Goal: Task Accomplishment & Management: Use online tool/utility

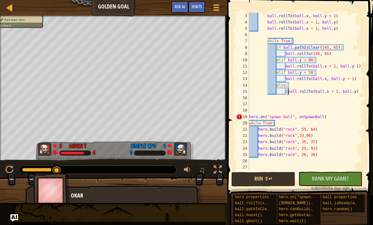
scroll to position [3, 2]
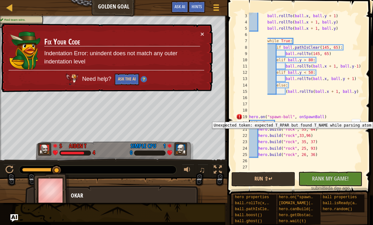
click at [348, 92] on div "ball . rollTo ( ball . x , ball . y + 1 ) ball . rollTo ( ball . x + 1 , ball .…" at bounding box center [306, 98] width 116 height 171
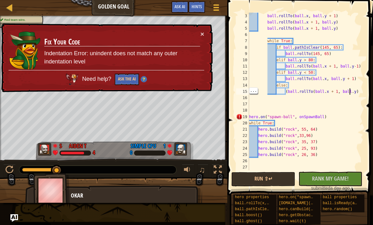
scroll to position [0, 0]
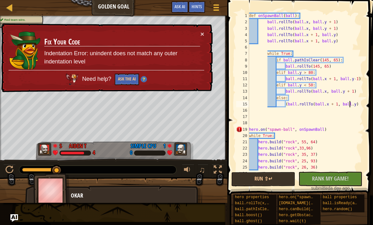
click at [247, 137] on div "20" at bounding box center [242, 136] width 13 height 6
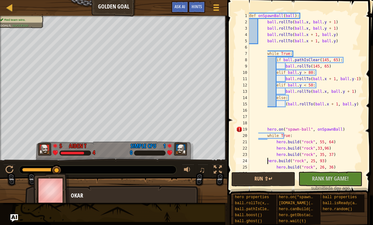
type textarea "[DOMAIN_NAME]("rock", 25, 93)"
click at [317, 177] on span "Rank My Game!" at bounding box center [330, 179] width 37 height 8
click at [270, 182] on button "Run ⇧↵" at bounding box center [263, 179] width 64 height 15
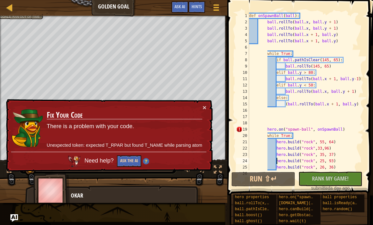
click at [127, 164] on button "Ask the AI" at bounding box center [129, 161] width 24 height 12
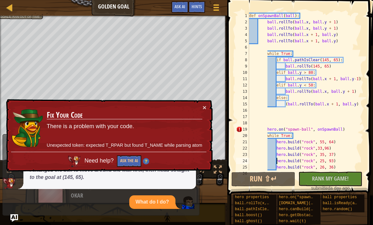
click at [198, 107] on td "Fix Your Code There is a problem with your code. Unexpected token: expected T_R…" at bounding box center [124, 128] width 156 height 48
click at [203, 109] on button "×" at bounding box center [204, 107] width 4 height 7
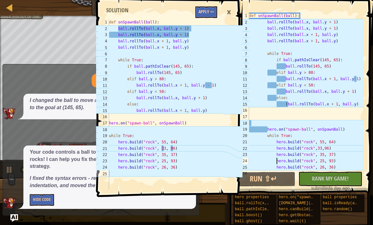
click at [208, 11] on button "Apply =>" at bounding box center [206, 12] width 22 height 12
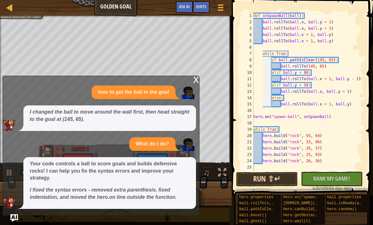
click at [279, 183] on button "Run ⇧↵" at bounding box center [267, 179] width 62 height 15
click at [195, 82] on div "x" at bounding box center [196, 79] width 6 height 6
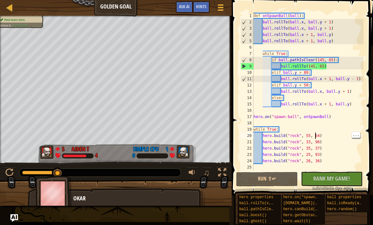
click at [14, 166] on div "♫" at bounding box center [115, 171] width 231 height 19
click at [13, 171] on div at bounding box center [9, 173] width 8 height 8
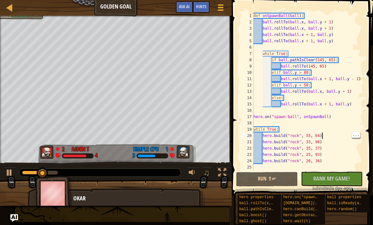
click at [322, 138] on div "def onSpawnBall ( ball ) : ball . rollTo ( ball . x , ball . y + 1 ) ball . rol…" at bounding box center [307, 98] width 111 height 171
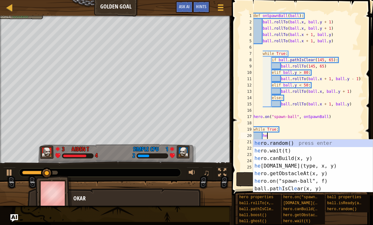
type textarea "h"
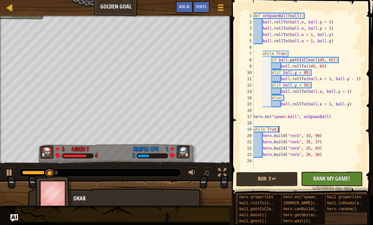
click at [340, 176] on span "Rank My Game!" at bounding box center [331, 179] width 37 height 8
click at [285, 181] on button "Run ⇧↵" at bounding box center [267, 179] width 62 height 15
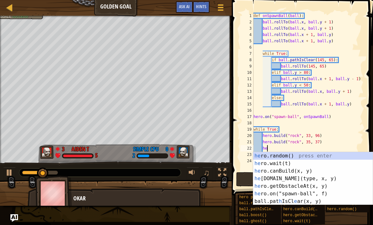
type textarea "h"
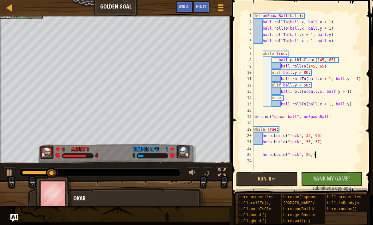
type textarea "[DOMAIN_NAME]("rock", 26,"
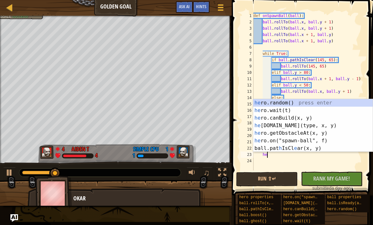
type textarea "h"
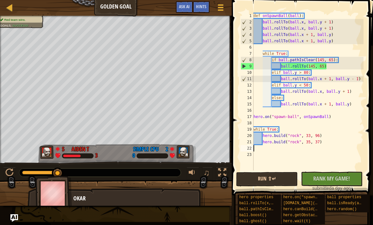
click at [259, 183] on button "Run ⇧↵" at bounding box center [267, 179] width 62 height 15
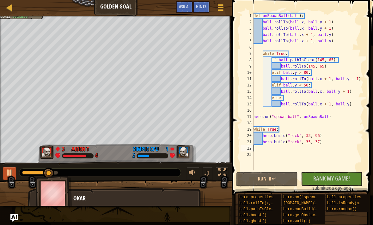
click at [8, 173] on div at bounding box center [9, 173] width 8 height 8
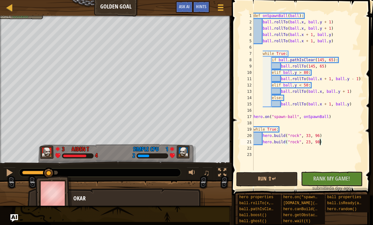
scroll to position [3, 5]
type textarea "[DOMAIN_NAME]("rock", 23, 98)"
click at [332, 184] on button "No New Code to Rank Rank My Game! Submitting... Submitted for Ranking Failed to…" at bounding box center [332, 179] width 62 height 15
click at [280, 179] on button "Run ⇧↵" at bounding box center [267, 179] width 62 height 15
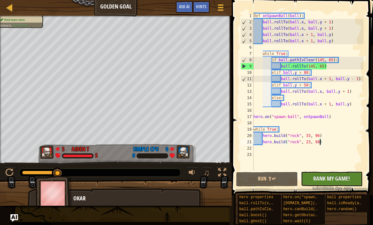
click at [340, 182] on span "Rank My Game!" at bounding box center [331, 179] width 37 height 8
click at [9, 15] on div "Ladder Golden Goal Game Menu Done Hints Ask AI" at bounding box center [115, 8] width 231 height 16
click at [10, 7] on div at bounding box center [10, 7] width 8 height 8
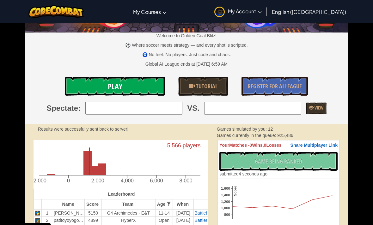
scroll to position [44, 0]
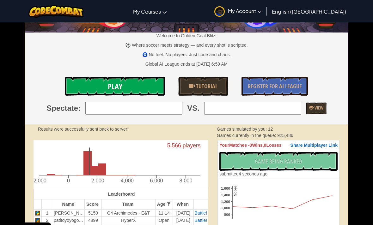
click at [144, 82] on link "Play" at bounding box center [115, 86] width 100 height 19
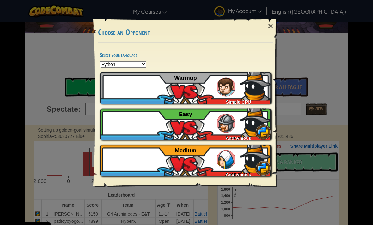
scroll to position [43, 0]
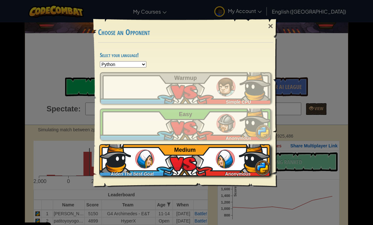
click at [249, 170] on img at bounding box center [255, 157] width 32 height 32
